Goal: Task Accomplishment & Management: Complete application form

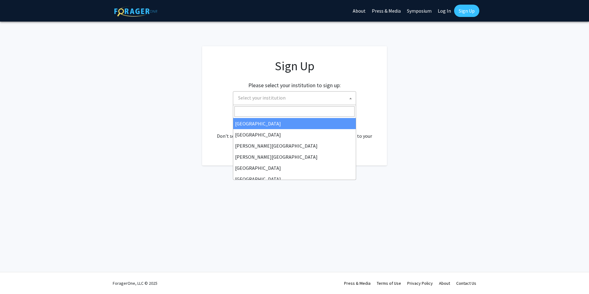
click at [353, 100] on span at bounding box center [351, 99] width 6 height 14
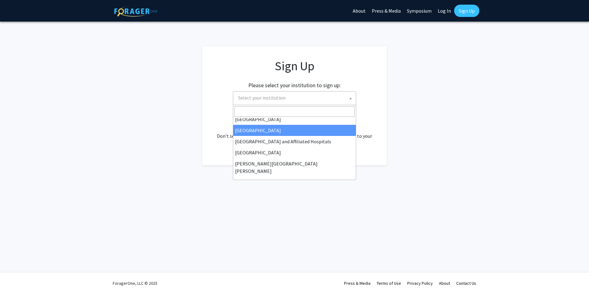
scroll to position [92, 0]
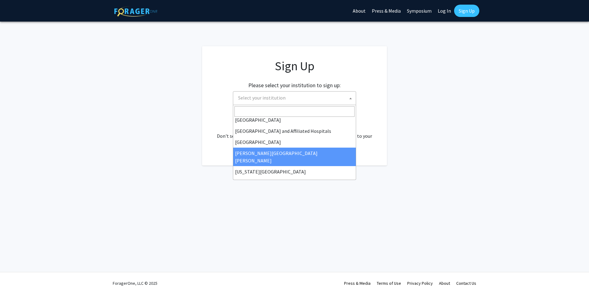
select select "1"
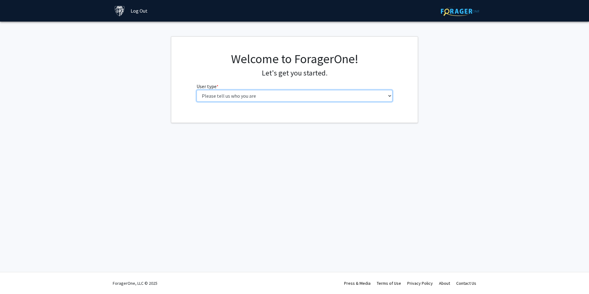
click at [392, 96] on select "Please tell us who you are Undergraduate Student Master's Student Doctoral Cand…" at bounding box center [295, 96] width 196 height 12
click at [391, 97] on select "Please tell us who you are Undergraduate Student Master's Student Doctoral Cand…" at bounding box center [295, 96] width 196 height 12
select select "2: masters"
click at [197, 90] on select "Please tell us who you are Undergraduate Student Master's Student Doctoral Cand…" at bounding box center [295, 96] width 196 height 12
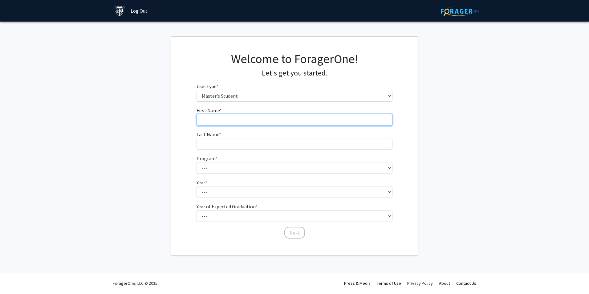
click at [275, 122] on input "First Name * required" at bounding box center [295, 120] width 196 height 12
type input "Logan"
type input "Leslie"
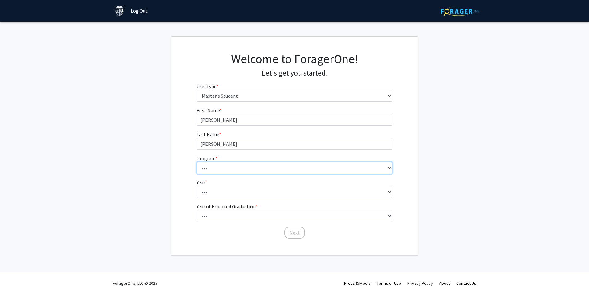
click at [245, 169] on select "--- Anatomy Education Applied and Computational Mathematics Applied Biomedical …" at bounding box center [295, 168] width 196 height 12
select select "137: 136"
click at [197, 162] on select "--- Anatomy Education Applied and Computational Mathematics Applied Biomedical …" at bounding box center [295, 168] width 196 height 12
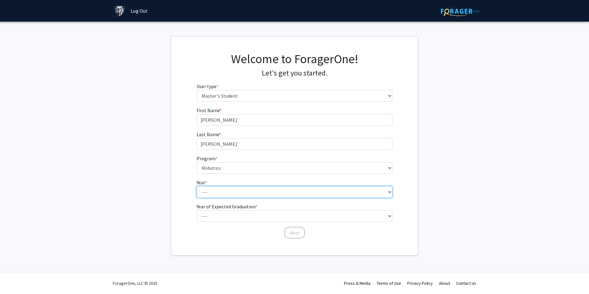
click at [387, 192] on select "--- First Year Second Year" at bounding box center [295, 192] width 196 height 12
select select "1: first_year"
click at [197, 186] on select "--- First Year Second Year" at bounding box center [295, 192] width 196 height 12
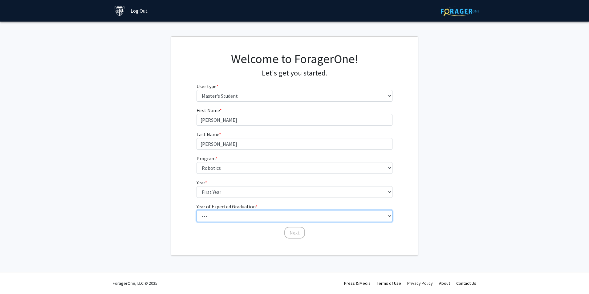
click at [385, 214] on select "--- 2025 2026 2027 2028 2029 2030 2031 2032 2033 2034" at bounding box center [295, 216] width 196 height 12
select select "6: 2030"
click at [197, 210] on select "--- 2025 2026 2027 2028 2029 2030 2031 2032 2033 2034" at bounding box center [295, 216] width 196 height 12
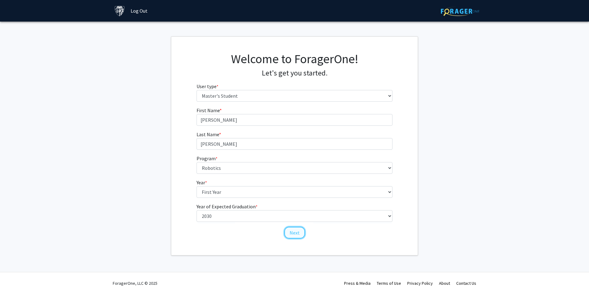
click at [297, 233] on button "Next" at bounding box center [294, 233] width 21 height 12
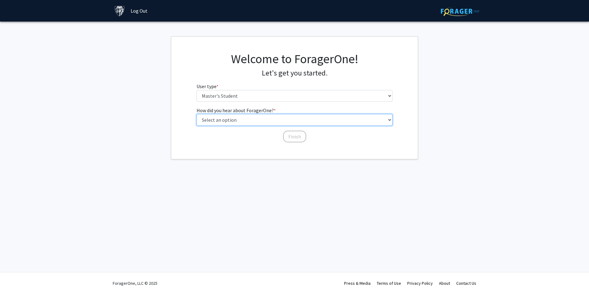
click at [384, 121] on select "Select an option Peer/student recommendation Faculty/staff recommendation Unive…" at bounding box center [295, 120] width 196 height 12
select select "3: university_website"
click at [197, 114] on select "Select an option Peer/student recommendation Faculty/staff recommendation Unive…" at bounding box center [295, 120] width 196 height 12
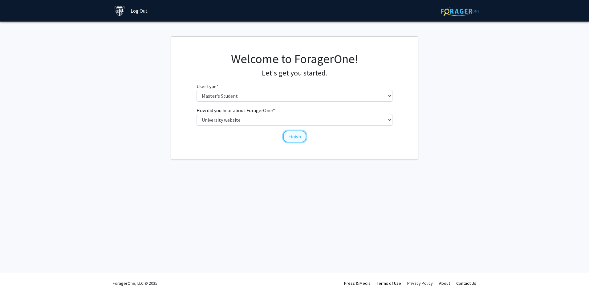
click at [294, 138] on button "Finish" at bounding box center [294, 137] width 23 height 12
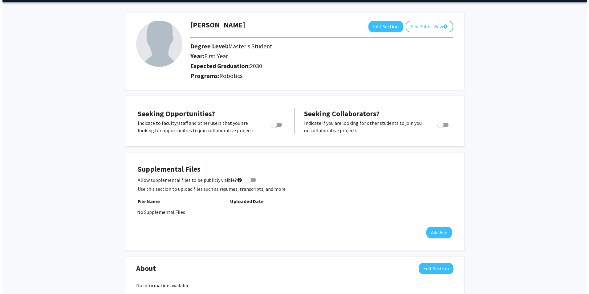
scroll to position [31, 0]
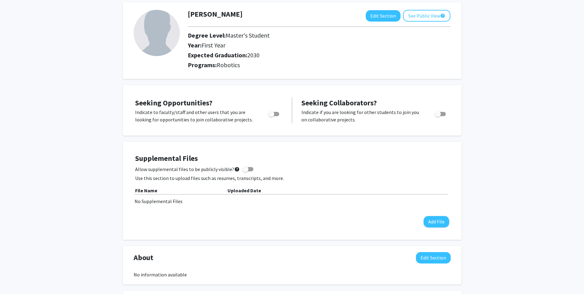
click at [245, 169] on span at bounding box center [245, 169] width 6 height 6
click at [245, 171] on input "Allow supplemental files to be publicly visible? help" at bounding box center [245, 171] width 0 height 0
checkbox input "true"
click at [442, 221] on button "Add File" at bounding box center [437, 221] width 26 height 11
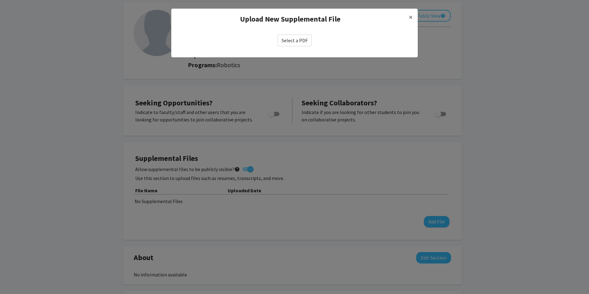
click at [302, 43] on label "Select a PDF" at bounding box center [295, 41] width 34 height 12
click at [0, 0] on input "Select a PDF" at bounding box center [0, 0] width 0 height 0
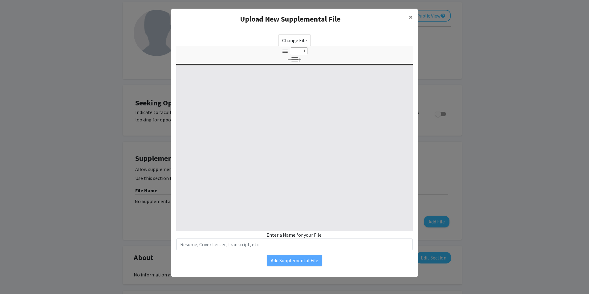
select select "custom"
type input "0"
select select "custom"
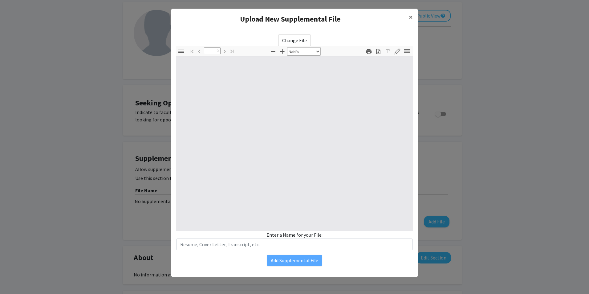
type input "1"
select select "auto"
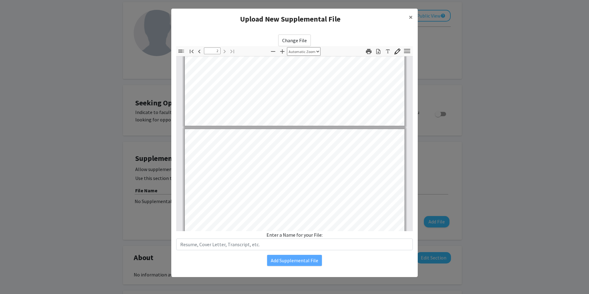
type input "1"
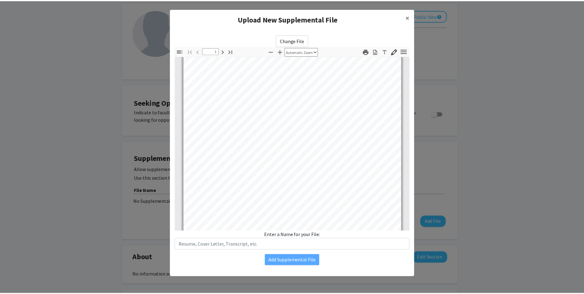
scroll to position [0, 0]
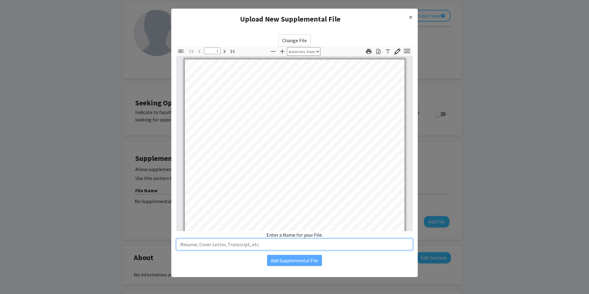
click at [285, 244] on input "text" at bounding box center [294, 244] width 237 height 12
type input "Resume"
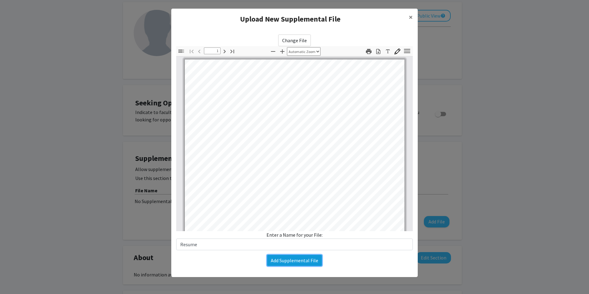
click at [300, 259] on button "Add Supplemental File" at bounding box center [294, 260] width 55 height 11
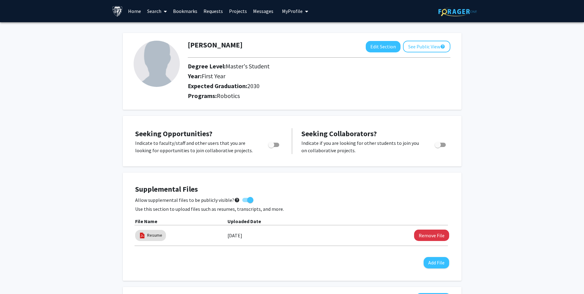
click at [164, 65] on img at bounding box center [157, 64] width 46 height 46
click at [156, 69] on img at bounding box center [157, 64] width 46 height 46
click at [163, 59] on img at bounding box center [157, 64] width 46 height 46
click at [271, 145] on span "Toggle" at bounding box center [271, 145] width 6 height 6
click at [271, 147] on input "Are you actively seeking opportunities?" at bounding box center [271, 147] width 0 height 0
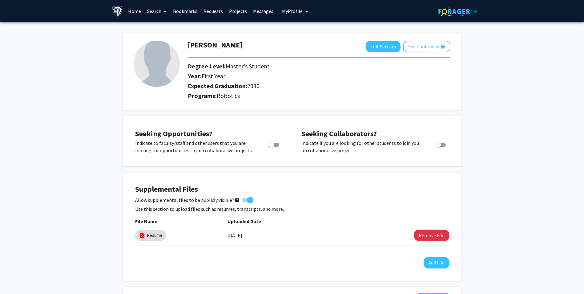
checkbox input "true"
click at [173, 60] on img at bounding box center [157, 64] width 46 height 46
click at [154, 71] on img at bounding box center [157, 64] width 46 height 46
